Goal: Find contact information: Find contact information

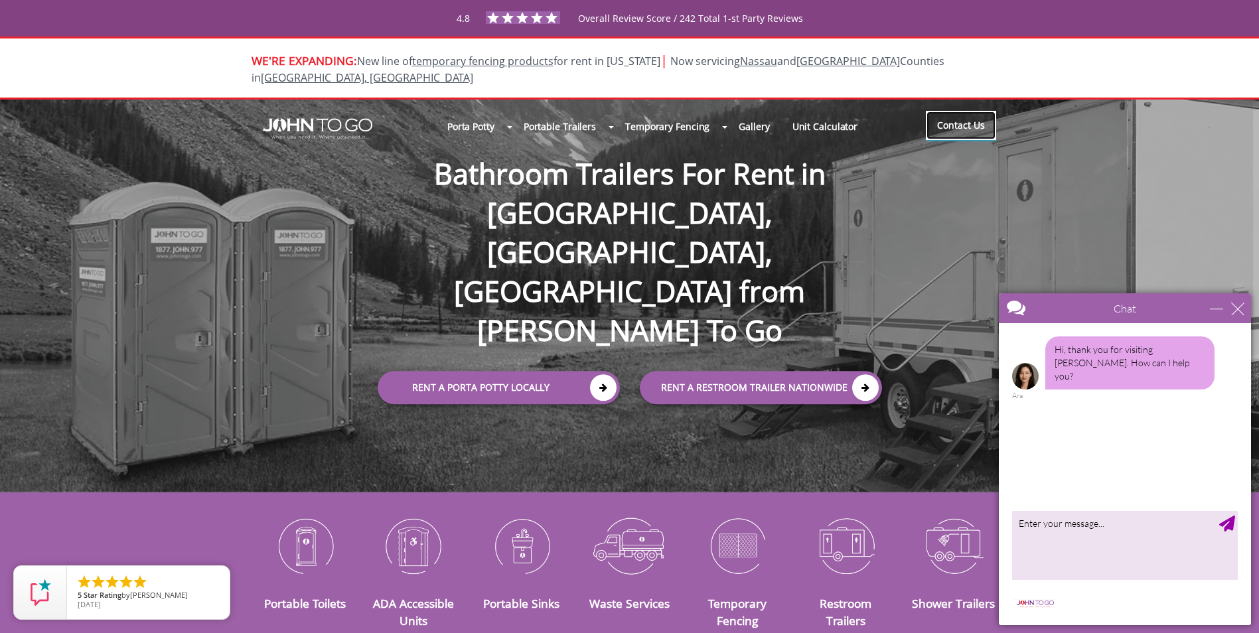
click at [943, 111] on link "Contact Us" at bounding box center [961, 125] width 70 height 29
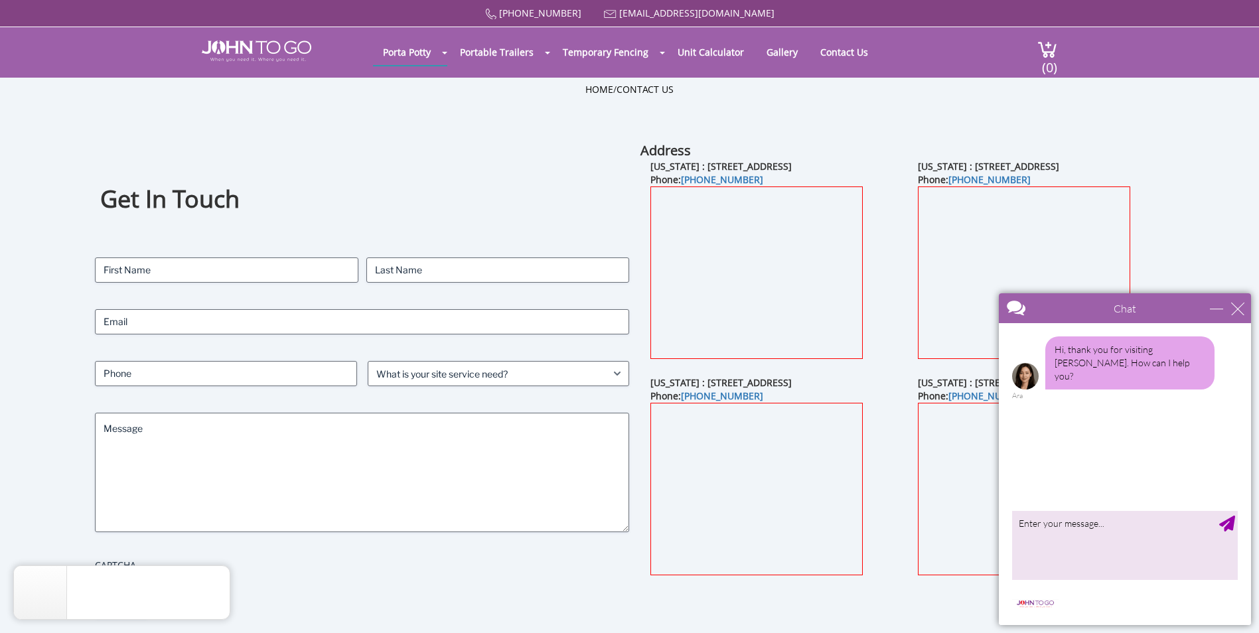
click at [1245, 310] on div "Chat" at bounding box center [1124, 308] width 252 height 30
click at [1239, 311] on div "close" at bounding box center [1237, 308] width 13 height 13
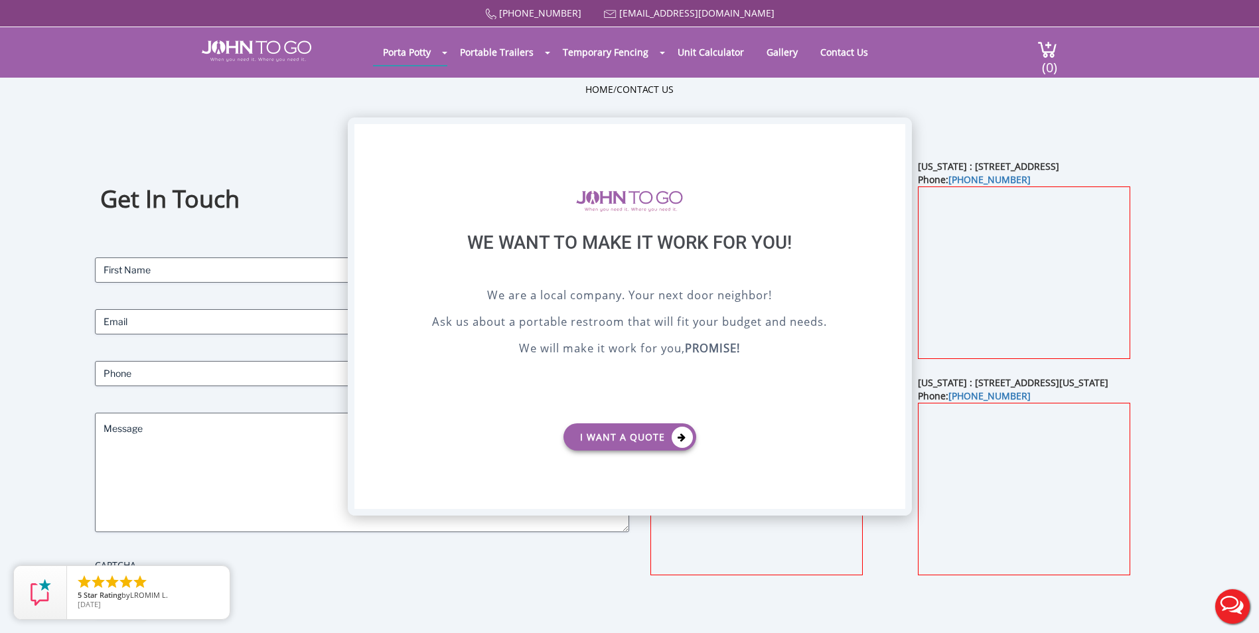
click at [892, 130] on div "X" at bounding box center [894, 135] width 21 height 23
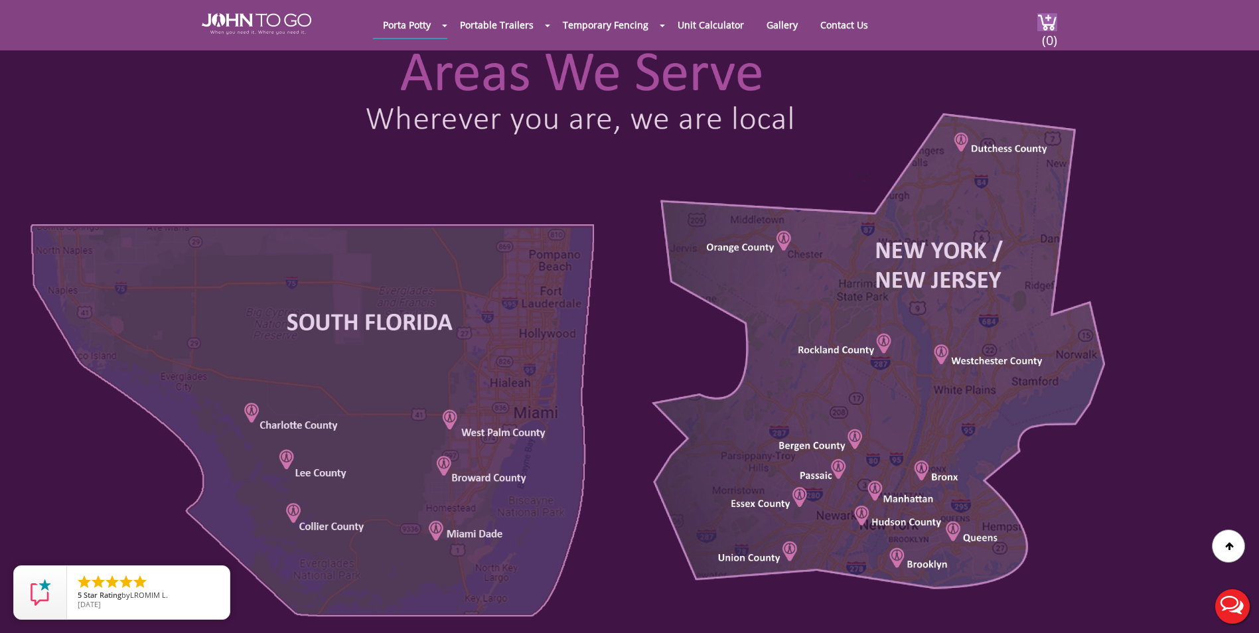
scroll to position [663, 0]
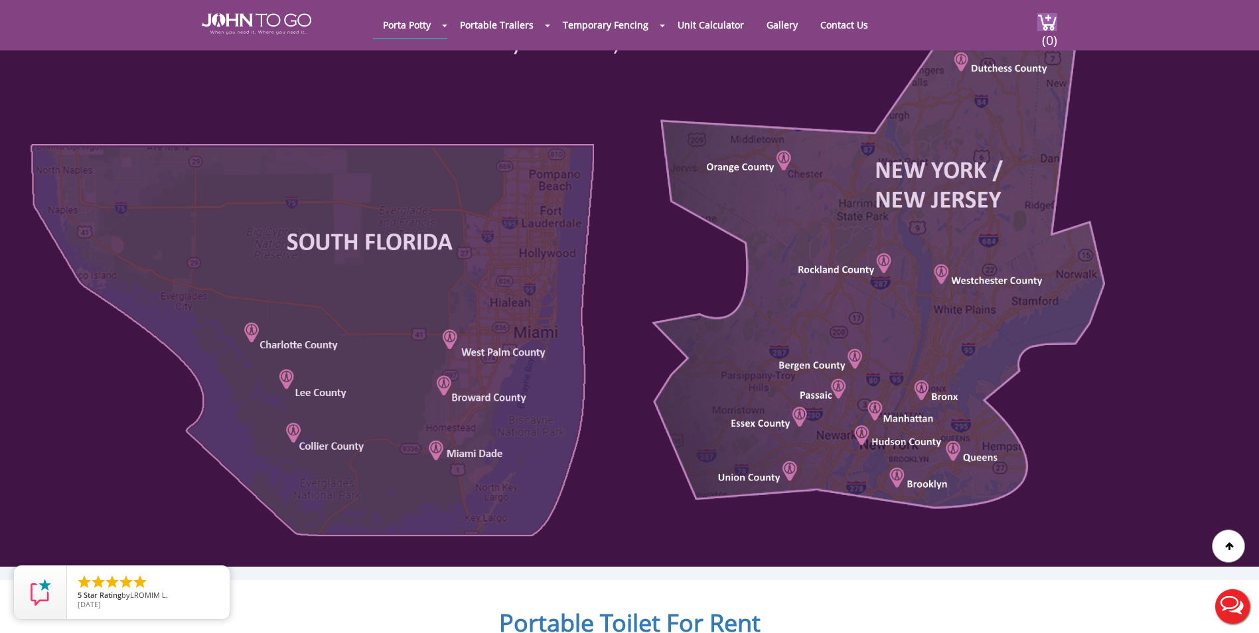
drag, startPoint x: 874, startPoint y: 165, endPoint x: 1081, endPoint y: 218, distance: 213.9
click at [1081, 218] on div at bounding box center [629, 252] width 1259 height 629
click at [866, 261] on div at bounding box center [629, 252] width 1259 height 629
click at [880, 262] on div at bounding box center [629, 252] width 1259 height 629
click at [939, 271] on div at bounding box center [629, 252] width 1259 height 629
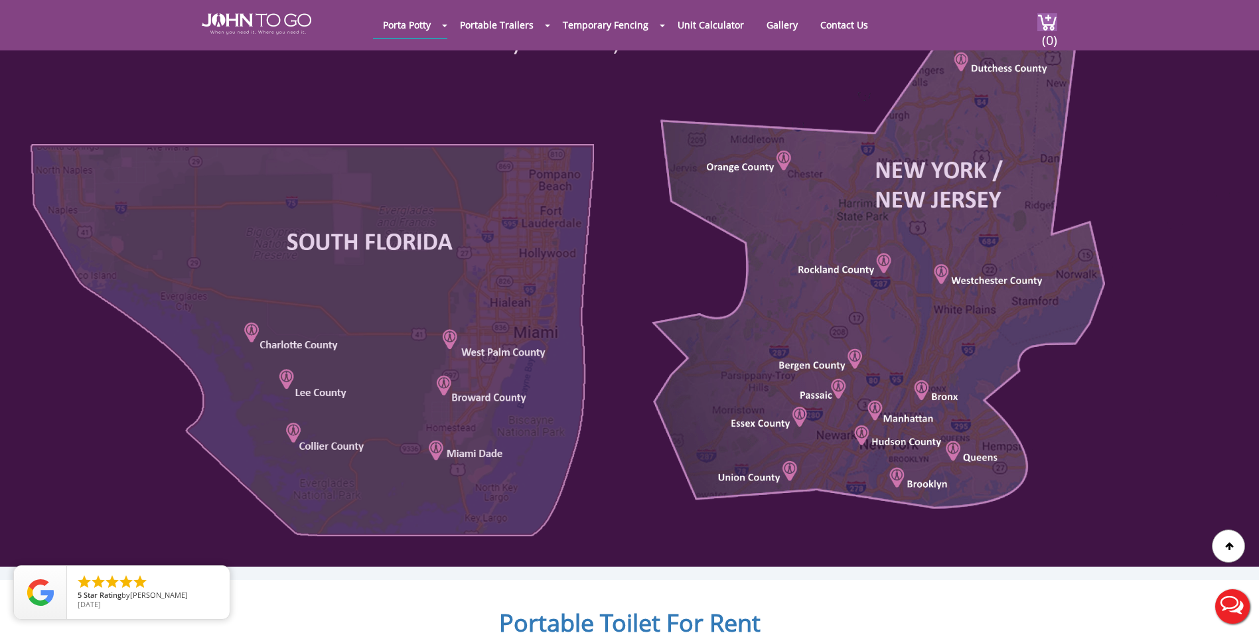
click at [922, 389] on div at bounding box center [629, 252] width 1259 height 629
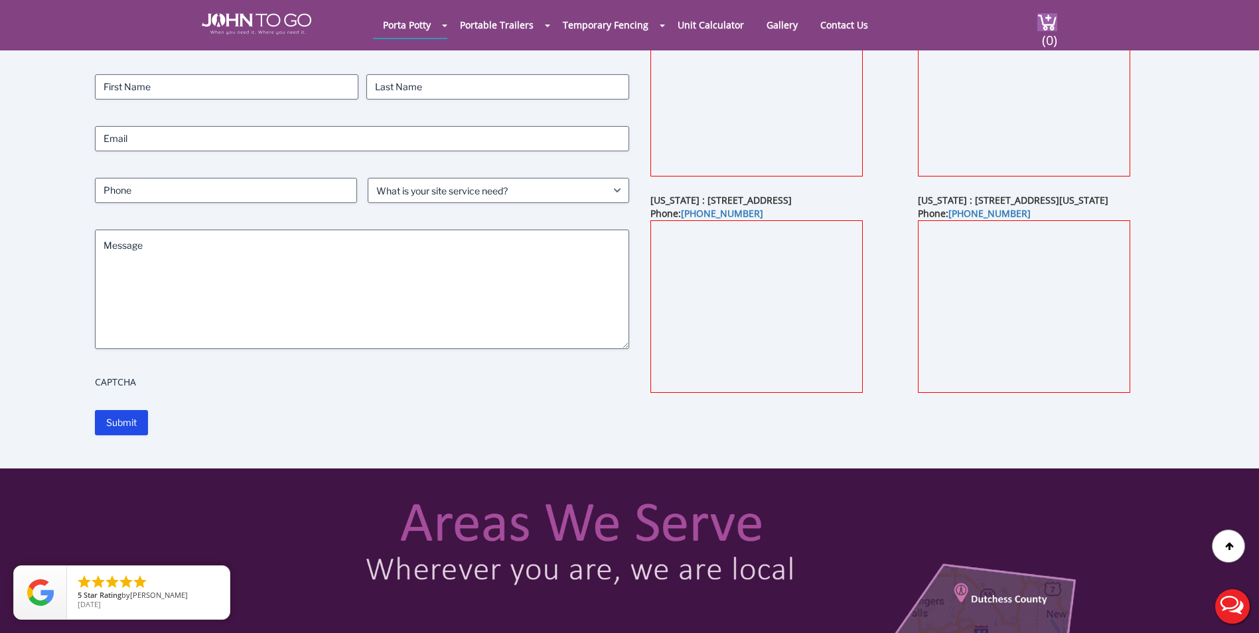
scroll to position [0, 0]
